Goal: Task Accomplishment & Management: Manage account settings

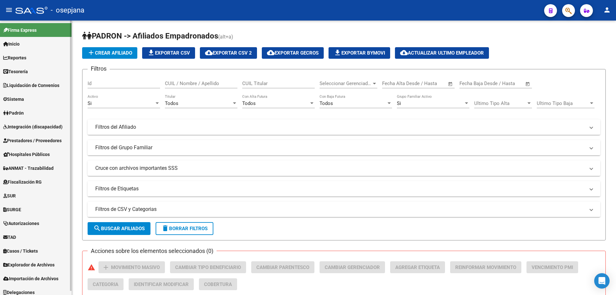
click at [30, 138] on span "Prestadores / Proveedores" at bounding box center [32, 140] width 58 height 7
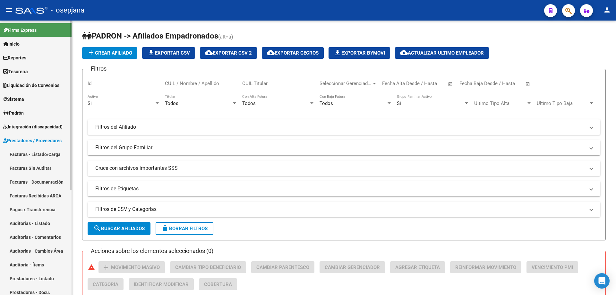
click at [34, 275] on link "Prestadores - Listado" at bounding box center [35, 278] width 71 height 14
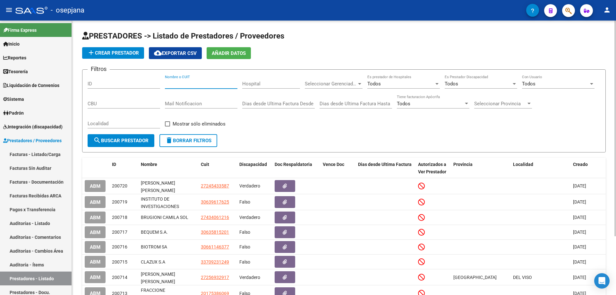
click at [197, 84] on input "Nombre o CUIT" at bounding box center [201, 84] width 72 height 6
paste input "43406121"
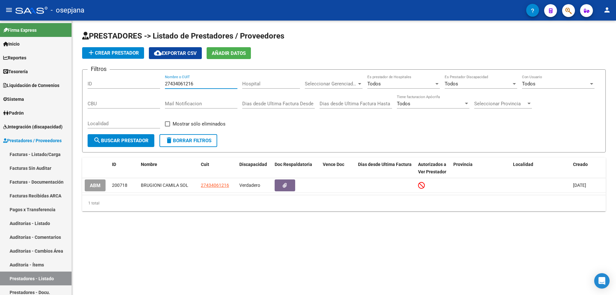
type input "27434061216"
click at [21, 139] on span "Prestadores / Proveedores" at bounding box center [32, 140] width 58 height 7
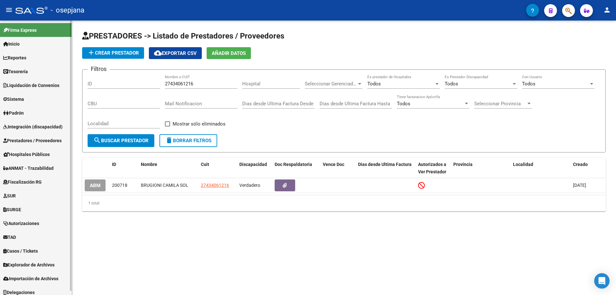
click at [21, 97] on span "Sistema" at bounding box center [13, 99] width 21 height 7
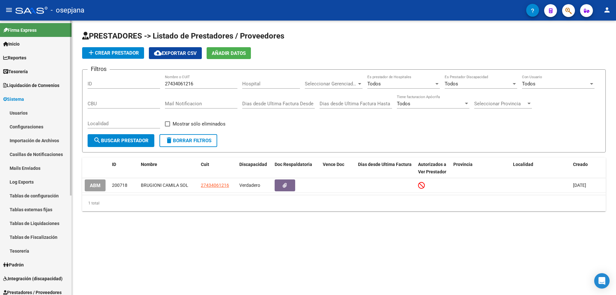
click at [25, 112] on link "Usuarios" at bounding box center [35, 113] width 71 height 14
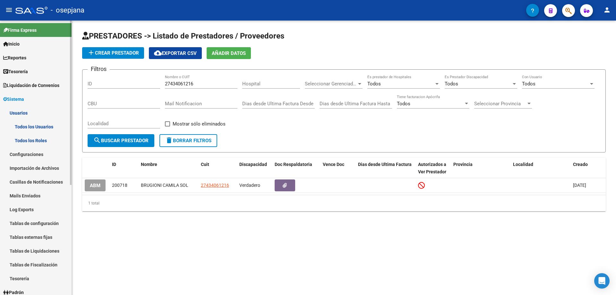
click at [39, 125] on link "Todos los Usuarios" at bounding box center [35, 127] width 71 height 14
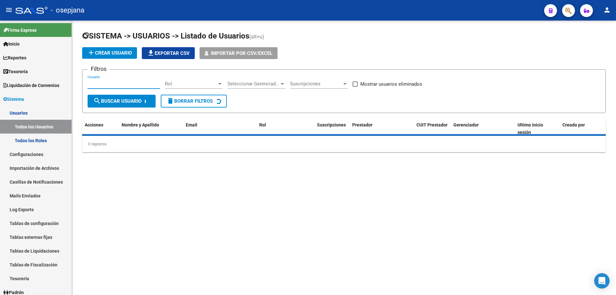
click at [130, 83] on input "Usuario" at bounding box center [124, 84] width 72 height 6
paste input "[EMAIL_ADDRESS][DOMAIN_NAME]"
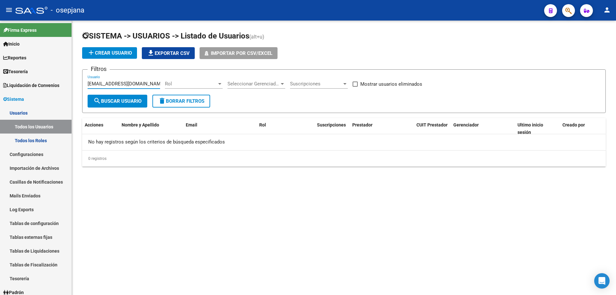
type input "[EMAIL_ADDRESS][DOMAIN_NAME]"
click at [121, 52] on span "add Crear Usuario" at bounding box center [109, 53] width 45 height 6
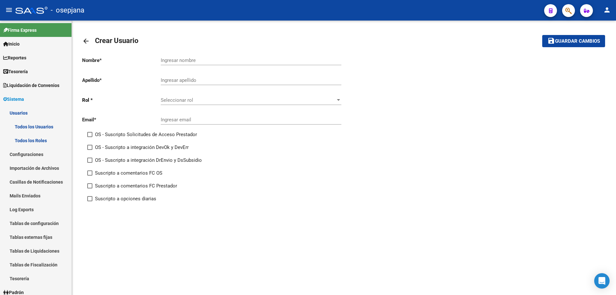
click at [183, 59] on input "Ingresar nombre" at bounding box center [251, 60] width 181 height 6
type input "[PERSON_NAME]"
type input "C"
type input "V"
type input "[PERSON_NAME]"
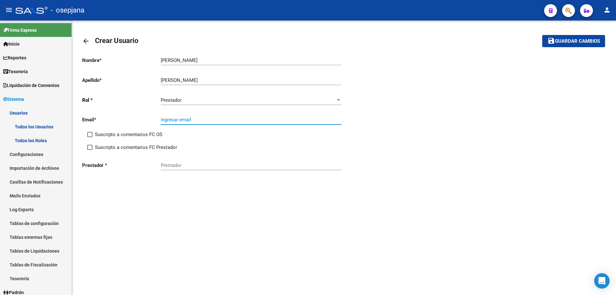
paste input "[EMAIL_ADDRESS][DOMAIN_NAME]"
type input "[EMAIL_ADDRESS][DOMAIN_NAME]"
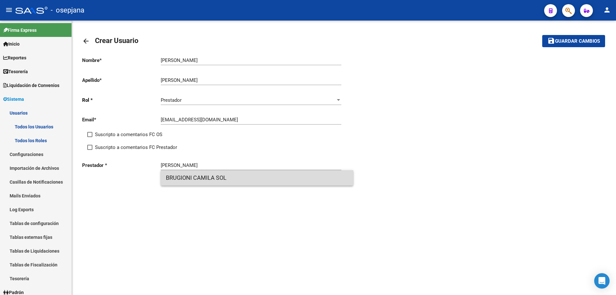
click at [230, 176] on span "BRUGIONI CAMILA SOL" at bounding box center [257, 177] width 182 height 15
type input "BRUGIONI CAMILA SOL"
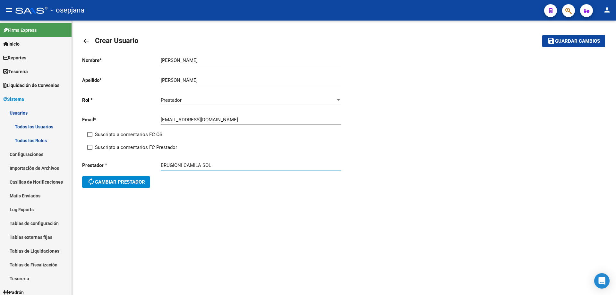
click at [568, 45] on button "save Guardar cambios" at bounding box center [573, 41] width 63 height 12
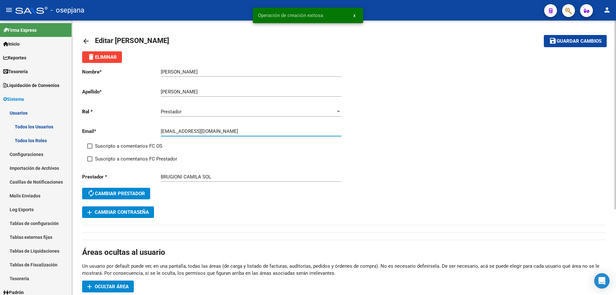
drag, startPoint x: 161, startPoint y: 131, endPoint x: 192, endPoint y: 131, distance: 31.1
click at [192, 131] on input "[EMAIL_ADDRESS][DOMAIN_NAME]" at bounding box center [251, 131] width 181 height 6
click at [132, 216] on button "add Cambiar Contraseña" at bounding box center [118, 212] width 72 height 12
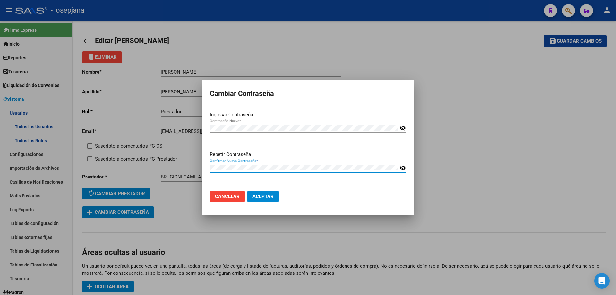
click at [247, 190] on button "Aceptar" at bounding box center [262, 196] width 31 height 12
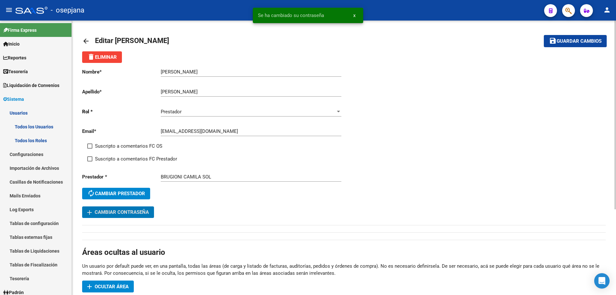
click at [114, 286] on span "Ocultar área" at bounding box center [112, 286] width 34 height 6
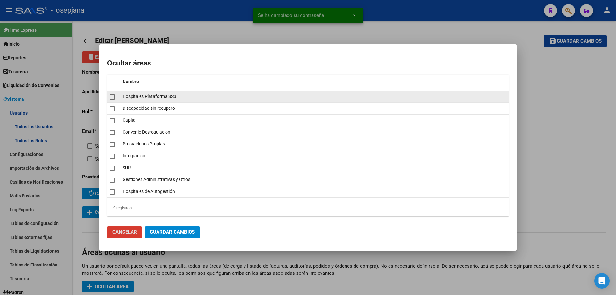
click at [111, 97] on span at bounding box center [112, 96] width 5 height 5
checkbox input "true"
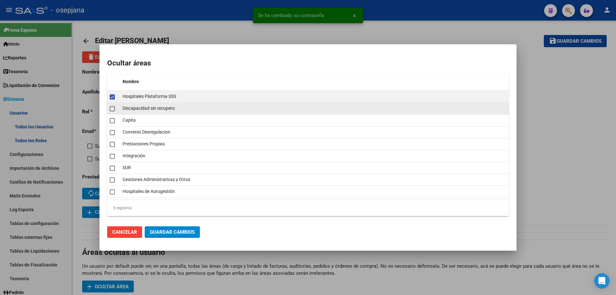
click at [111, 110] on span at bounding box center [112, 108] width 5 height 5
checkbox input "true"
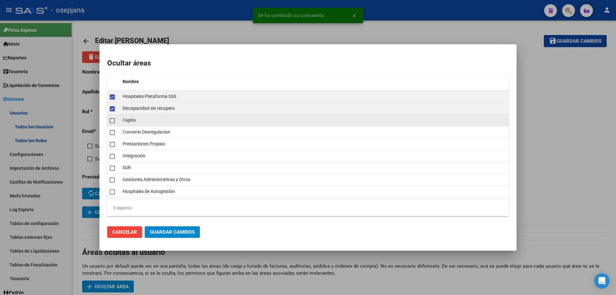
drag, startPoint x: 111, startPoint y: 123, endPoint x: 113, endPoint y: 132, distance: 9.1
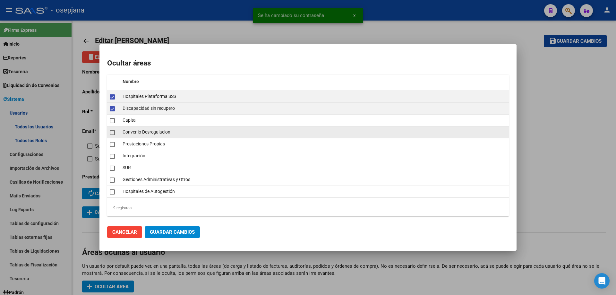
click at [111, 123] on mat-checkbox at bounding box center [112, 120] width 5 height 9
checkbox input "true"
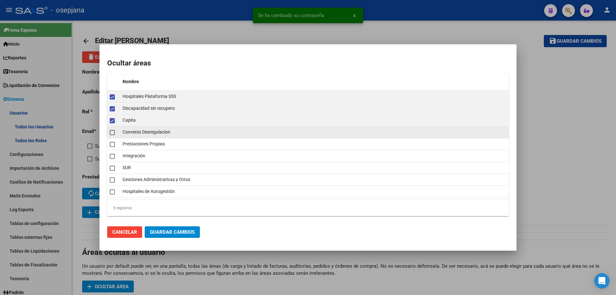
click at [113, 135] on span at bounding box center [112, 132] width 5 height 5
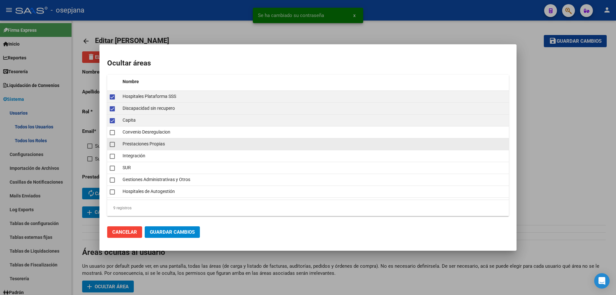
checkbox input "true"
click at [113, 146] on span at bounding box center [112, 144] width 5 height 5
checkbox input "true"
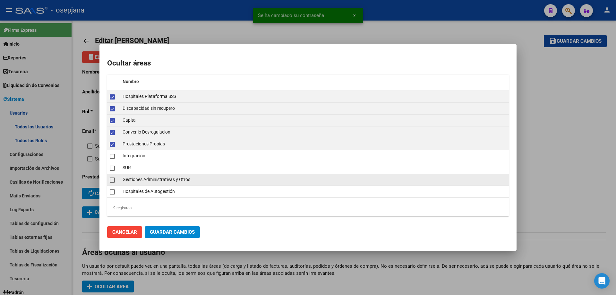
drag, startPoint x: 114, startPoint y: 170, endPoint x: 114, endPoint y: 178, distance: 8.7
click at [114, 170] on span at bounding box center [112, 167] width 5 height 5
checkbox input "true"
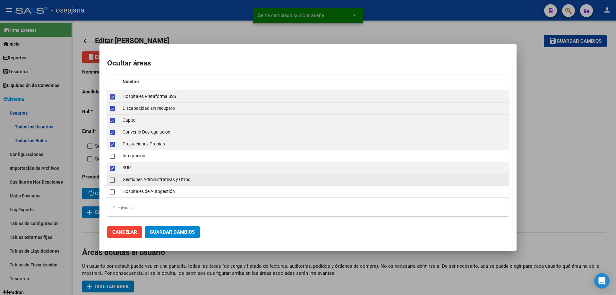
drag, startPoint x: 114, startPoint y: 178, endPoint x: 114, endPoint y: 185, distance: 6.4
click at [114, 180] on span at bounding box center [112, 179] width 5 height 5
checkbox input "true"
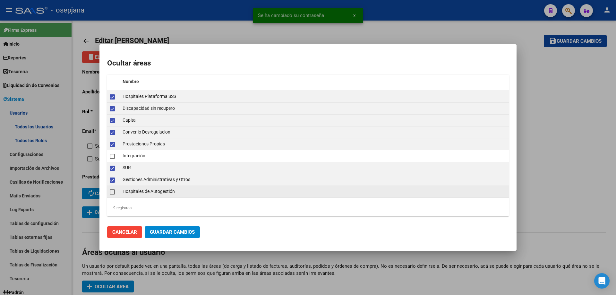
click at [113, 192] on span at bounding box center [112, 191] width 5 height 5
checkbox input "true"
click at [174, 232] on span "Guardar Cambios" at bounding box center [172, 232] width 45 height 6
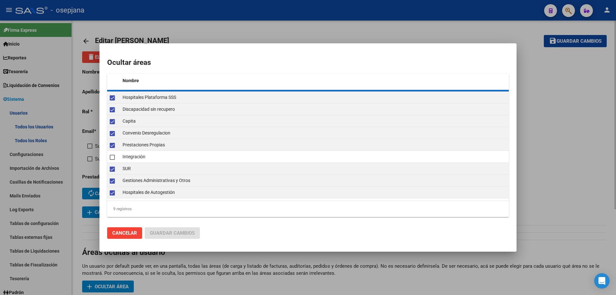
checkbox input "false"
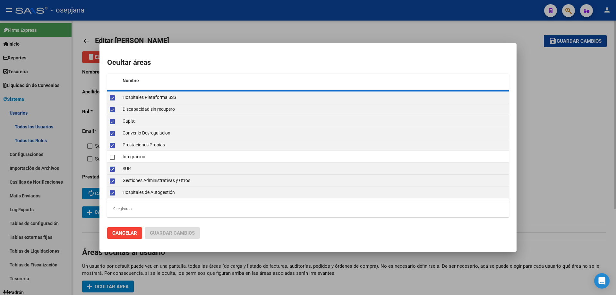
checkbox input "false"
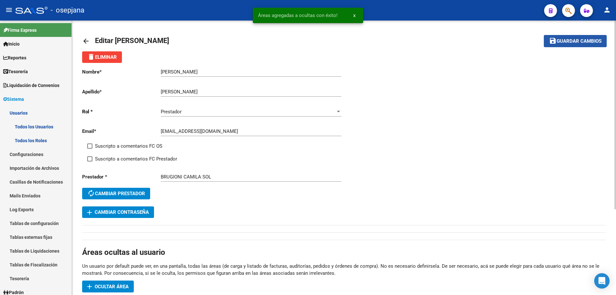
click at [578, 40] on span "Guardar cambios" at bounding box center [578, 41] width 45 height 6
